Goal: Task Accomplishment & Management: Manage account settings

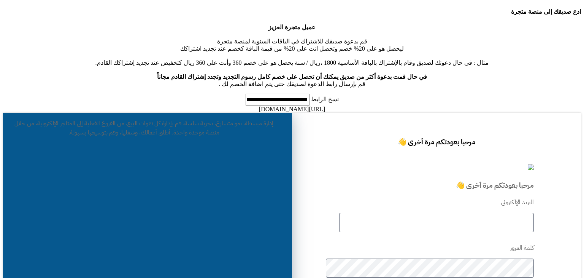
type input "**********"
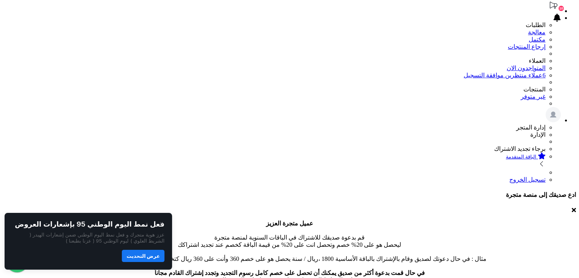
scroll to position [76, 0]
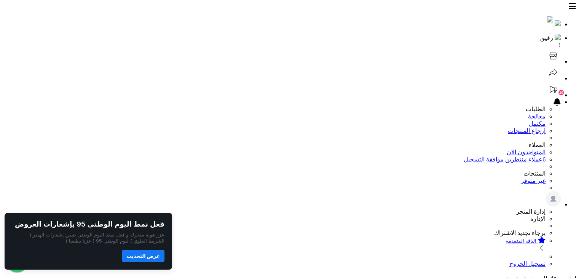
scroll to position [0, 0]
select select "********"
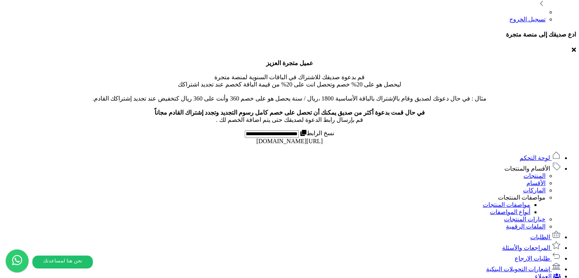
scroll to position [206, 0]
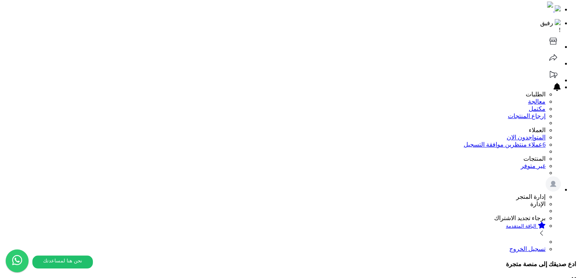
scroll to position [0, 0]
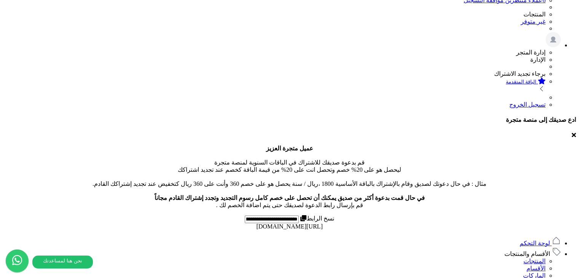
scroll to position [152, 0]
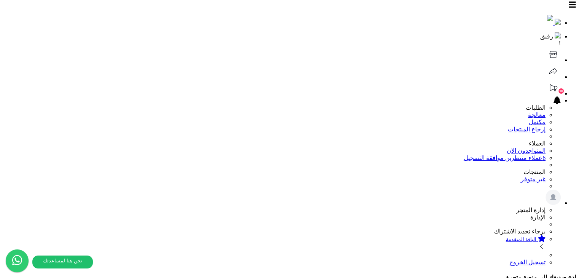
scroll to position [0, 0]
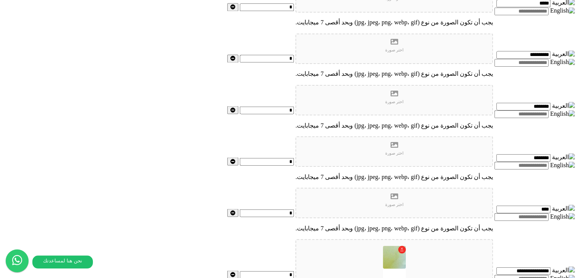
scroll to position [1408, 0]
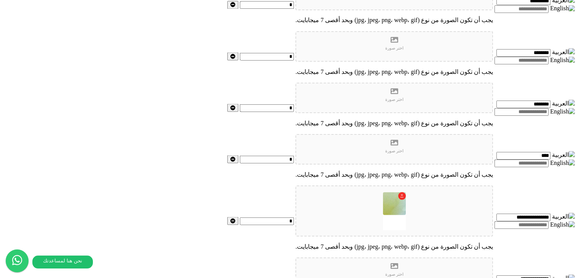
drag, startPoint x: 271, startPoint y: 153, endPoint x: 305, endPoint y: 274, distance: 126.0
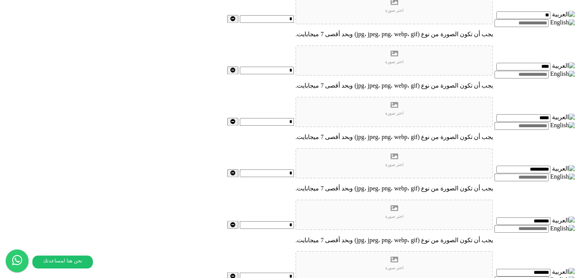
scroll to position [1257, 0]
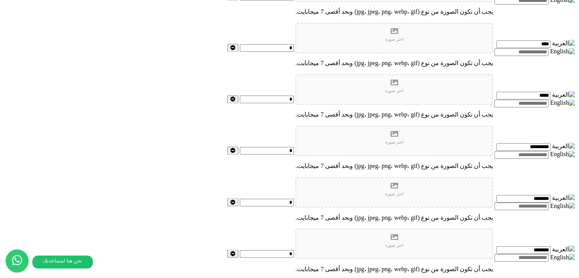
scroll to position [1333, 0]
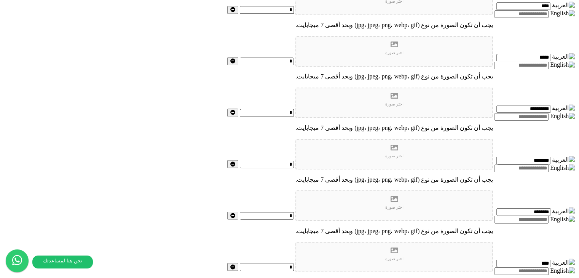
scroll to position [1409, 0]
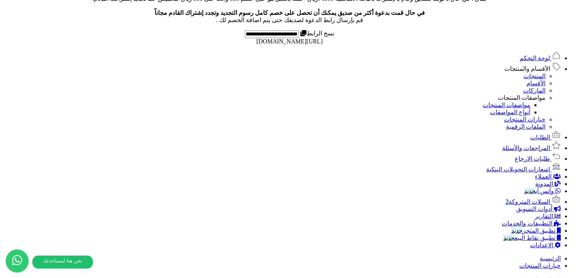
scroll to position [0, 0]
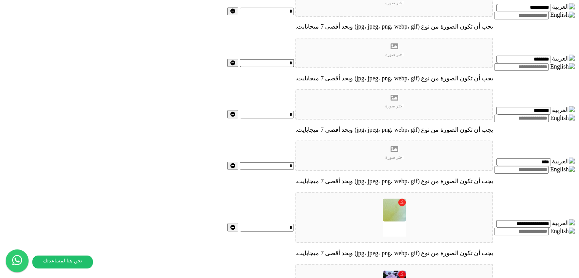
scroll to position [1388, 0]
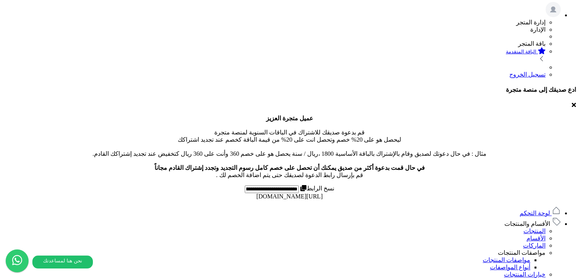
scroll to position [228, 0]
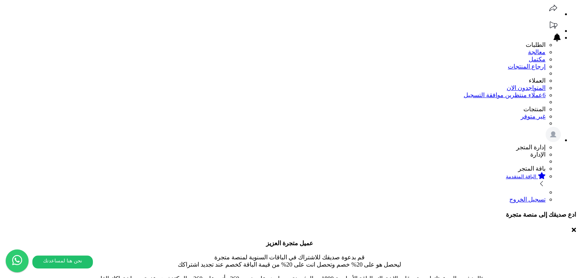
scroll to position [38, 0]
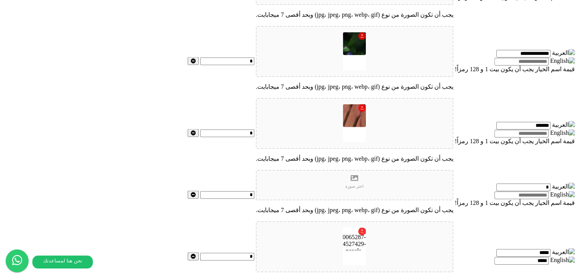
scroll to position [1636, 0]
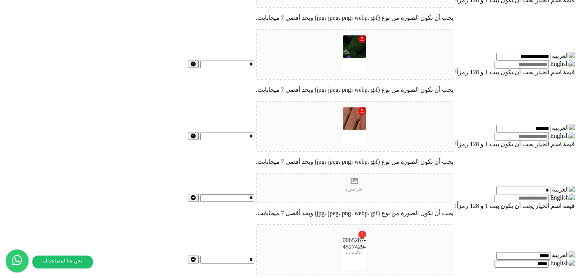
click at [494, 140] on input "text" at bounding box center [521, 137] width 54 height 8
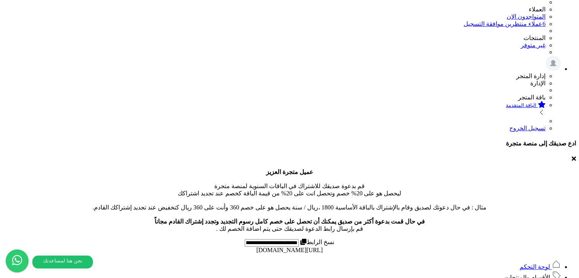
scroll to position [114, 0]
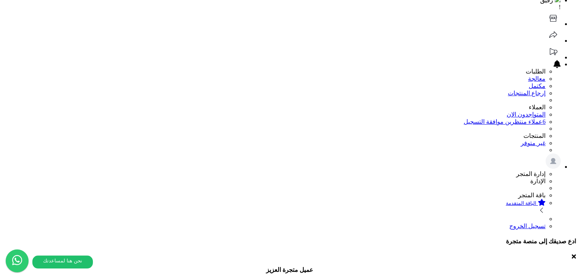
scroll to position [0, 0]
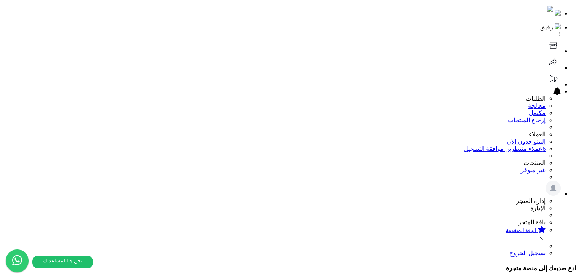
scroll to position [228, 0]
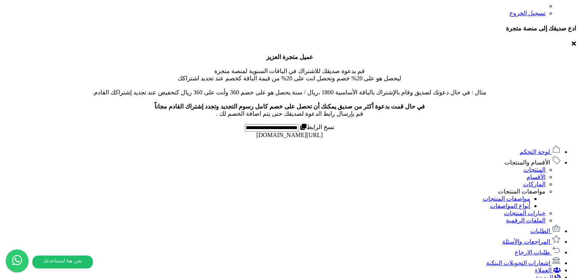
scroll to position [263, 0]
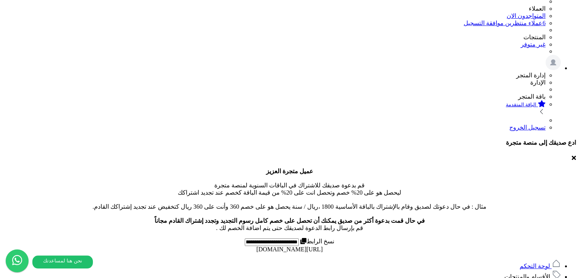
scroll to position [0, 0]
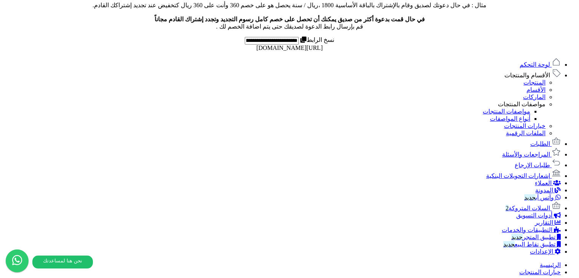
scroll to position [325, 0]
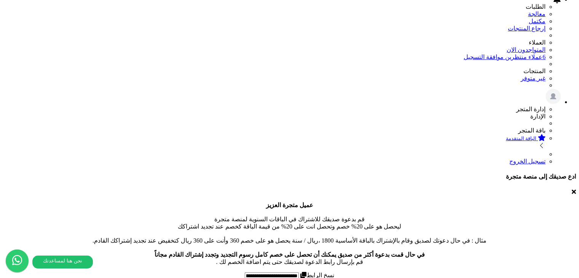
scroll to position [96, 0]
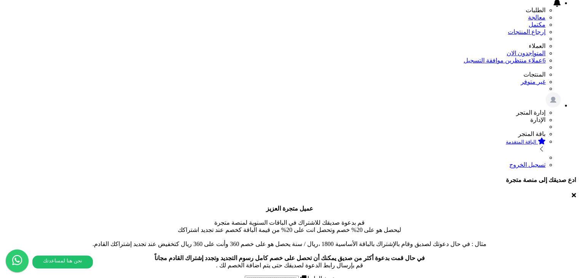
scroll to position [0, 0]
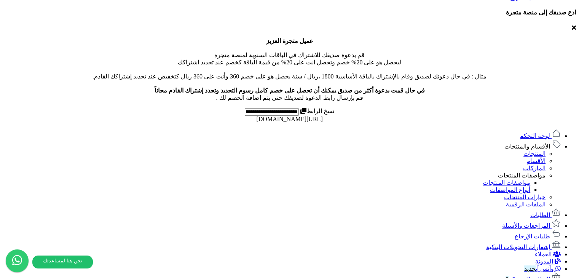
scroll to position [285, 0]
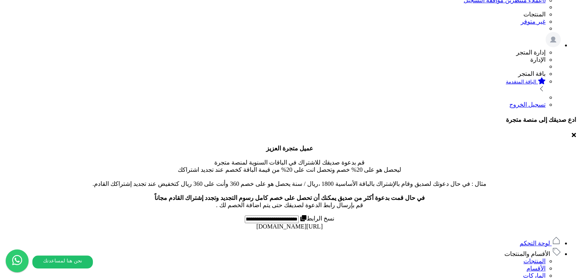
scroll to position [152, 0]
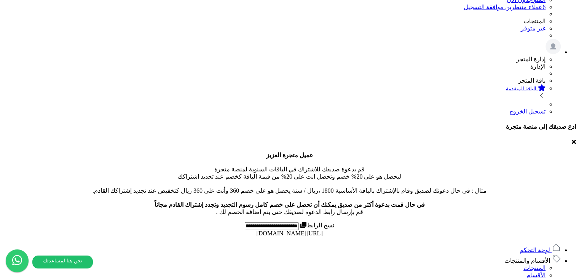
drag, startPoint x: 315, startPoint y: 67, endPoint x: 295, endPoint y: 67, distance: 19.4
drag, startPoint x: 314, startPoint y: 67, endPoint x: 295, endPoint y: 67, distance: 19.8
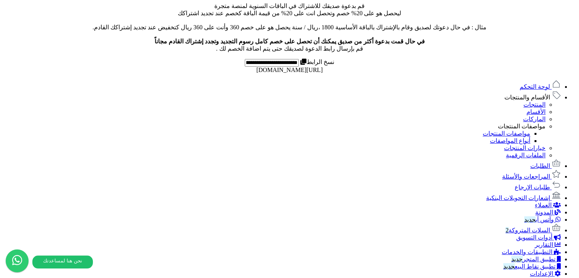
scroll to position [289, 0]
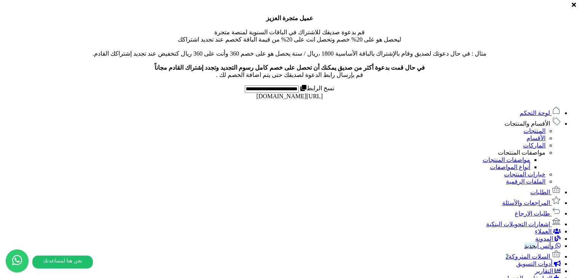
drag, startPoint x: 295, startPoint y: 161, endPoint x: 222, endPoint y: 159, distance: 73.1
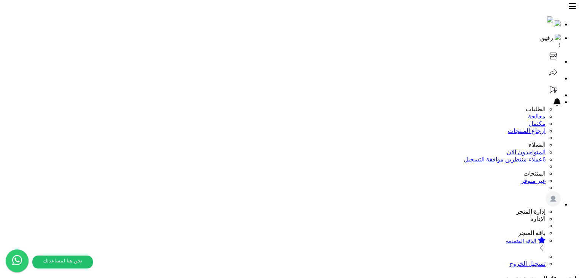
scroll to position [0, 0]
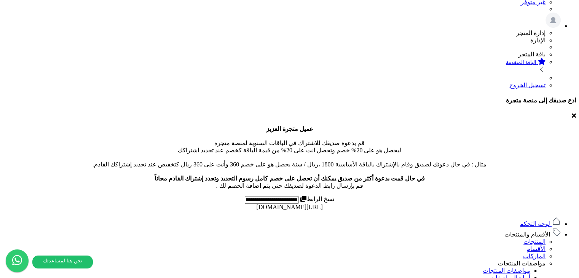
scroll to position [99, 0]
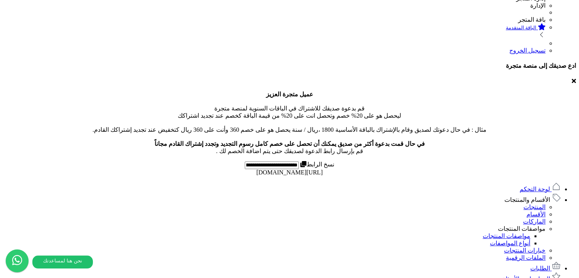
scroll to position [289, 0]
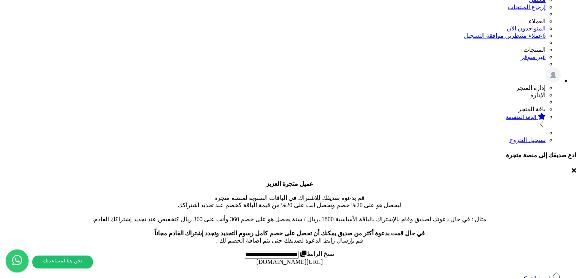
scroll to position [137, 0]
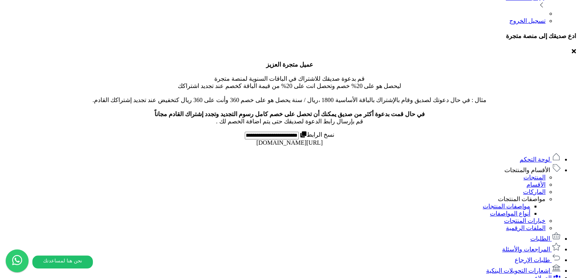
scroll to position [289, 0]
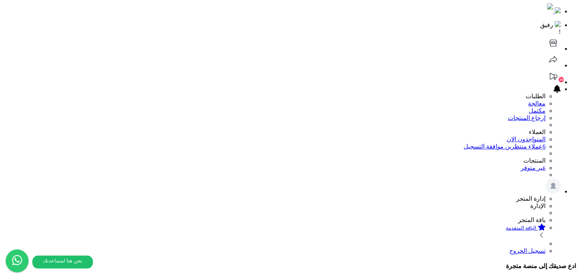
scroll to position [0, 0]
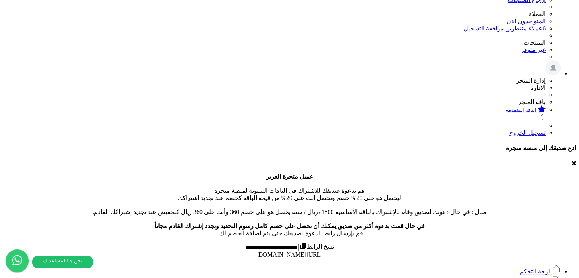
scroll to position [228, 0]
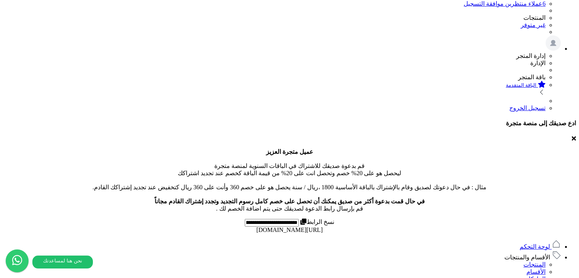
scroll to position [169, 0]
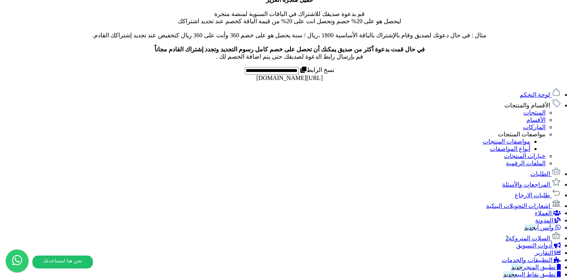
scroll to position [342, 0]
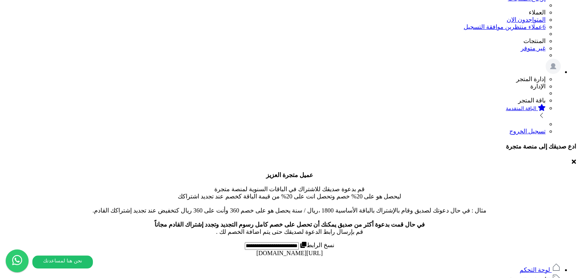
scroll to position [131, 0]
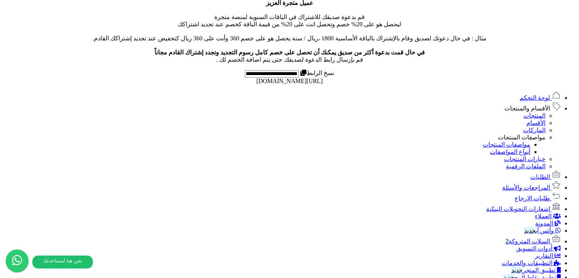
scroll to position [228, 0]
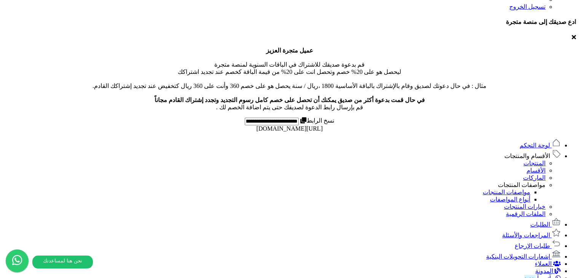
scroll to position [261, 0]
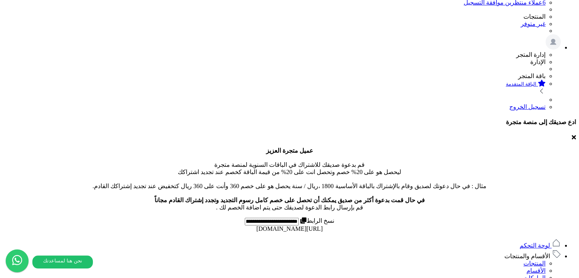
scroll to position [190, 0]
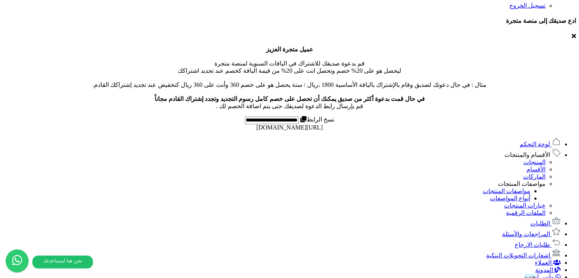
scroll to position [260, 0]
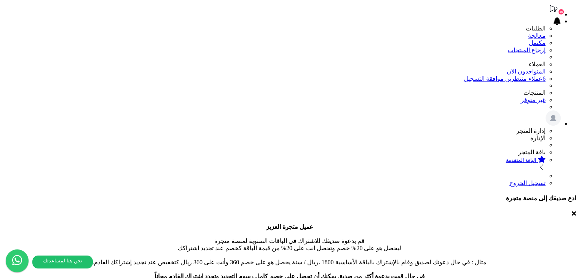
scroll to position [0, 0]
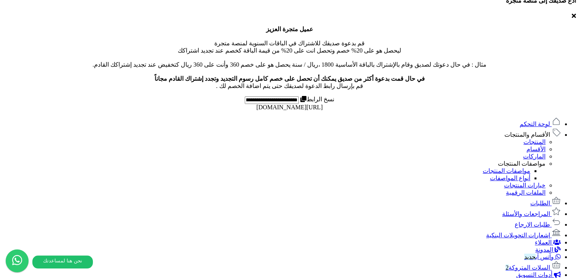
scroll to position [222, 0]
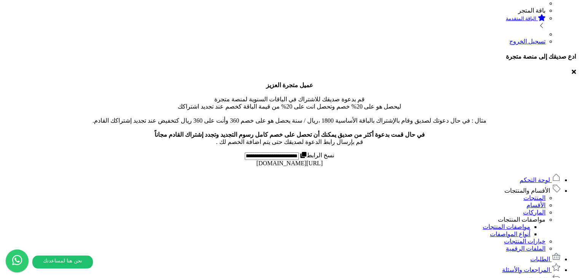
click at [543, 238] on link "خيارات المنتجات" at bounding box center [524, 241] width 41 height 6
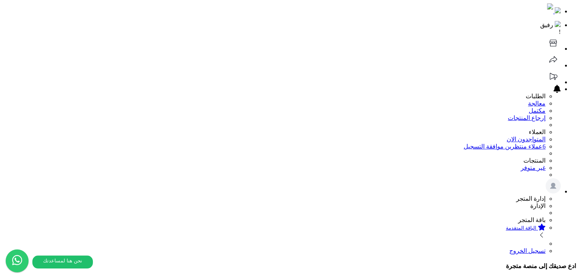
scroll to position [0, 0]
